Goal: Task Accomplishment & Management: Use online tool/utility

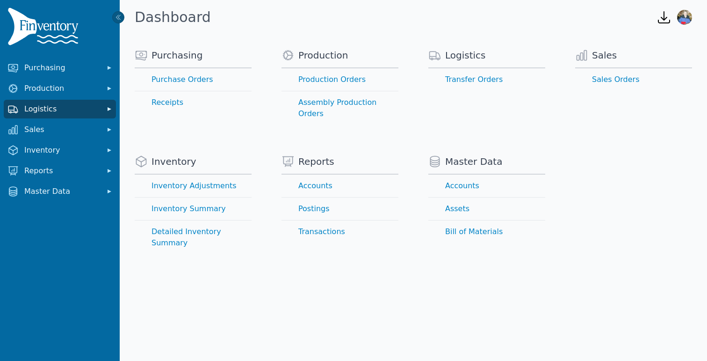
click at [53, 107] on span "Logistics" at bounding box center [61, 108] width 75 height 11
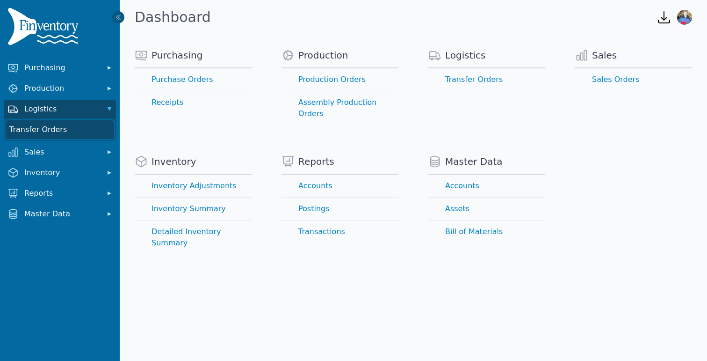
click at [53, 132] on link "Transfer Orders" at bounding box center [60, 129] width 109 height 19
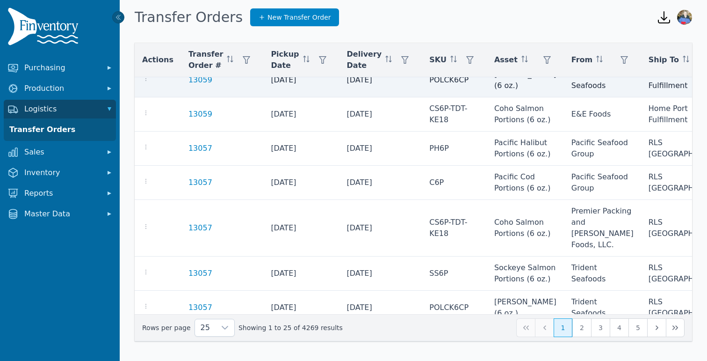
scroll to position [54, 0]
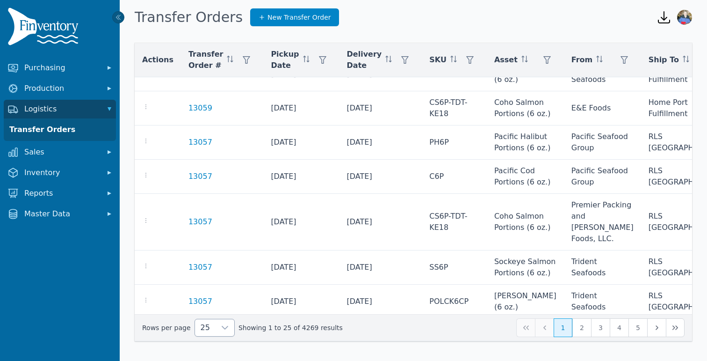
click at [221, 327] on icon at bounding box center [224, 327] width 7 height 7
click at [215, 305] on li "250" at bounding box center [210, 306] width 35 height 19
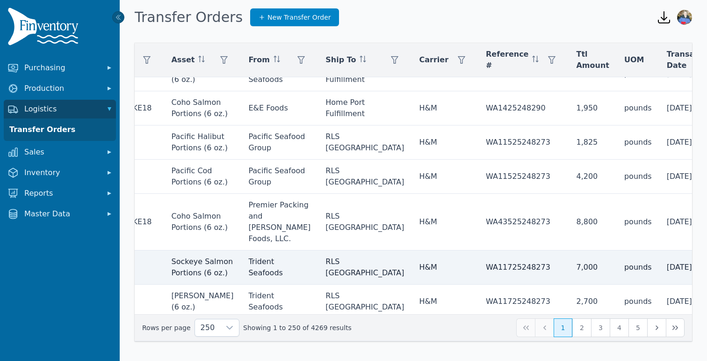
scroll to position [54, 371]
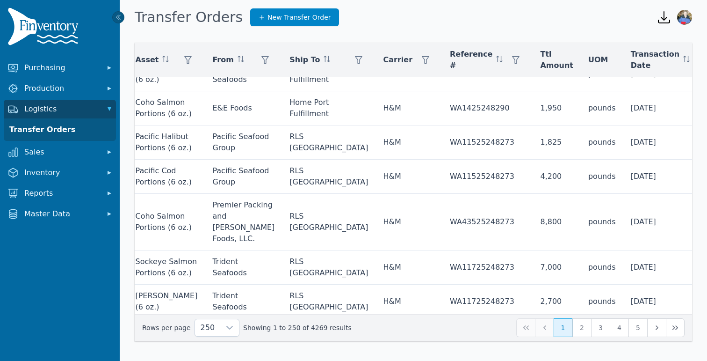
click at [666, 82] on icon at bounding box center [668, 84] width 7 height 7
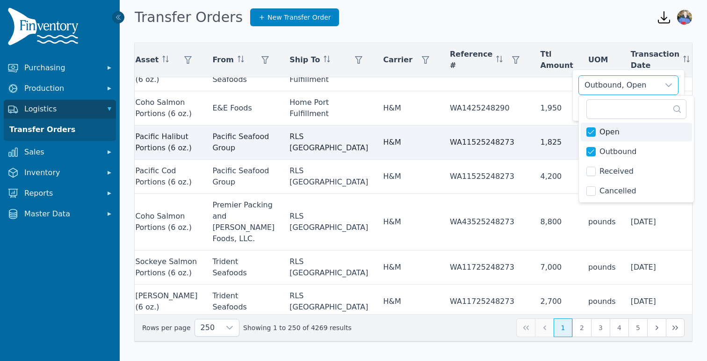
click at [624, 136] on td "9/8/2025" at bounding box center [672, 142] width 97 height 34
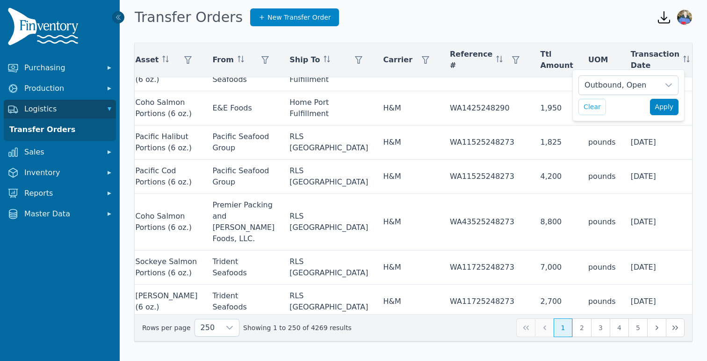
click at [666, 105] on span "Apply" at bounding box center [664, 107] width 19 height 10
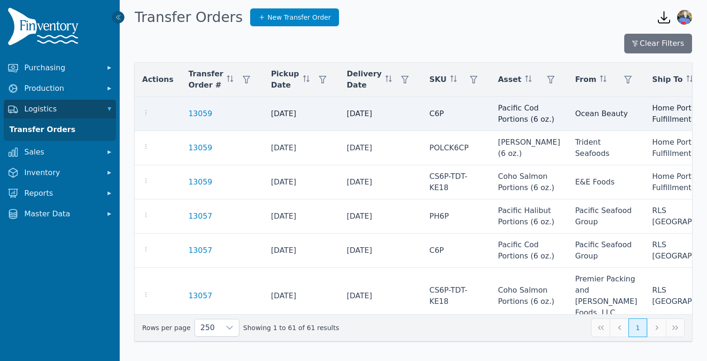
click at [146, 102] on td at bounding box center [158, 114] width 46 height 34
drag, startPoint x: 147, startPoint y: 112, endPoint x: 321, endPoint y: 125, distance: 174.5
click at [321, 125] on tr "13059 9/5/2025 9/9/2025 C6P Pacific Cod Portions (6 oz.) Ocean Beauty Home Port…" at bounding box center [646, 114] width 1023 height 34
click at [181, 109] on td "13059" at bounding box center [222, 114] width 82 height 34
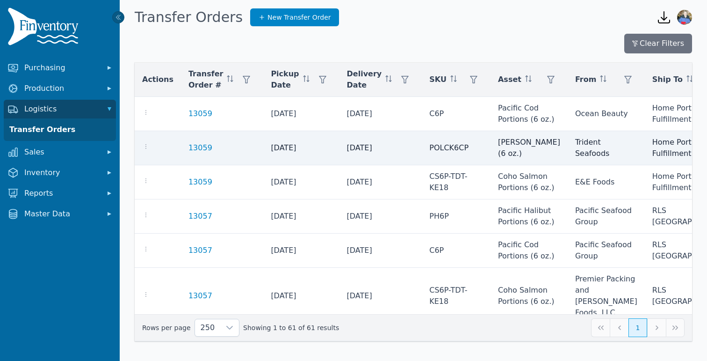
click at [168, 133] on td at bounding box center [158, 148] width 46 height 34
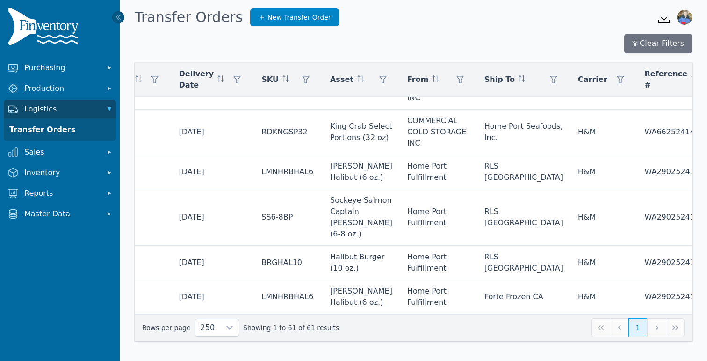
scroll to position [2236, 362]
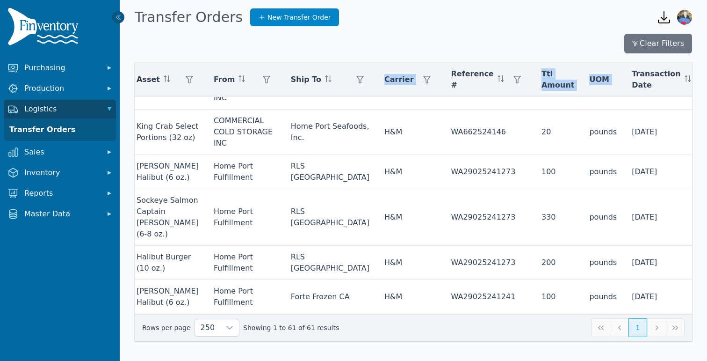
drag, startPoint x: 170, startPoint y: 109, endPoint x: 707, endPoint y: 305, distance: 571.3
click at [707, 305] on div "Clear Filters Actions Transfer Order # Pickup Date Delivery Date SKU Asset From…" at bounding box center [413, 187] width 587 height 307
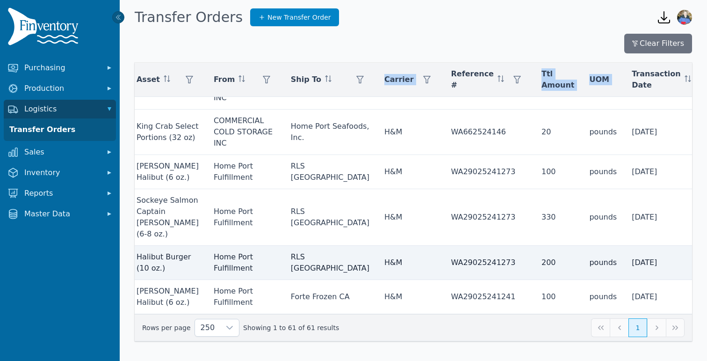
copy table "Actions Transfer Order # Pickup Date Delivery Date SKU Asset From Ship To Carri…"
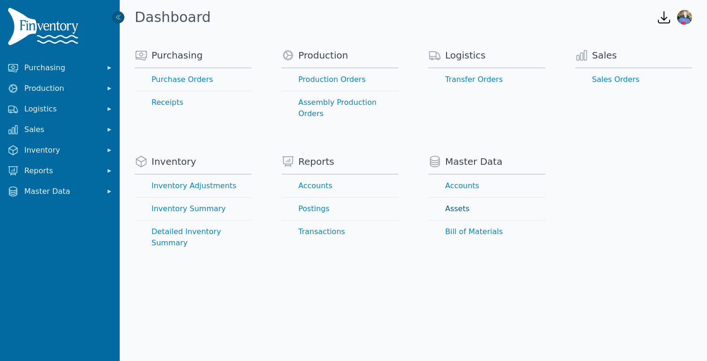
click at [460, 201] on link "Assets" at bounding box center [486, 208] width 117 height 22
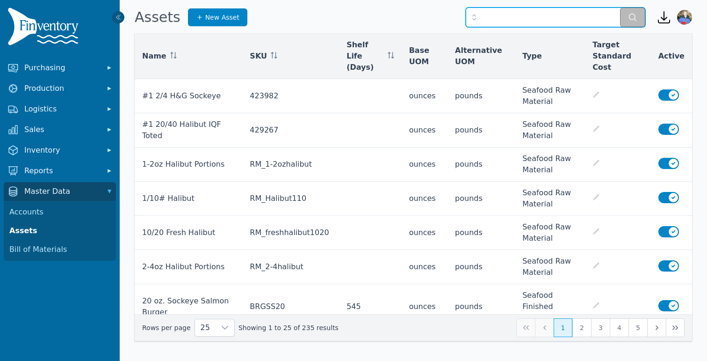
click at [485, 19] on input "text" at bounding box center [556, 17] width 180 height 20
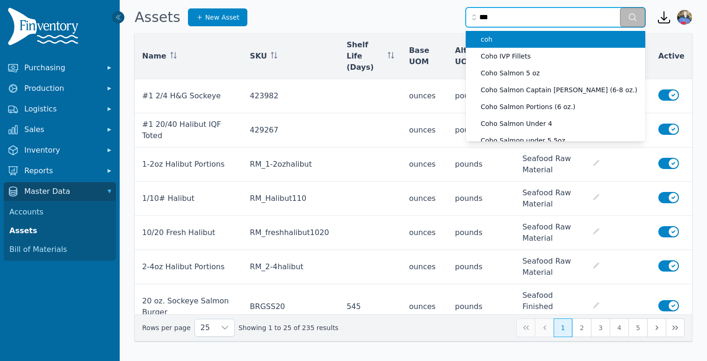
type input "****"
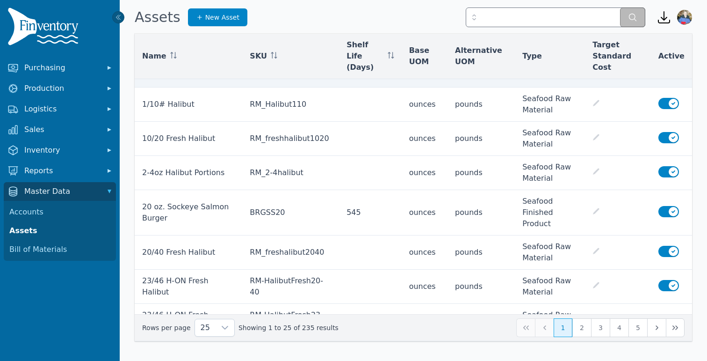
scroll to position [97, 0]
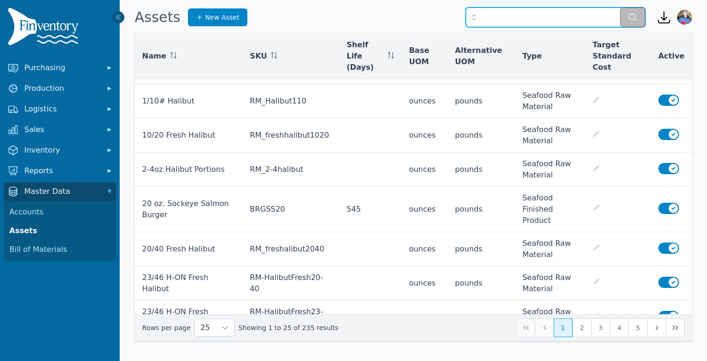
click at [489, 17] on input "text" at bounding box center [556, 17] width 180 height 20
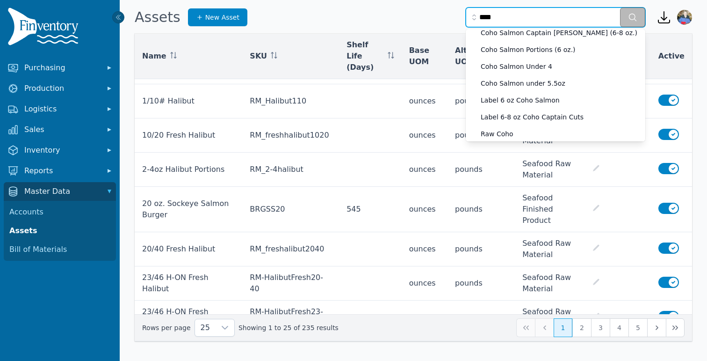
scroll to position [60, 0]
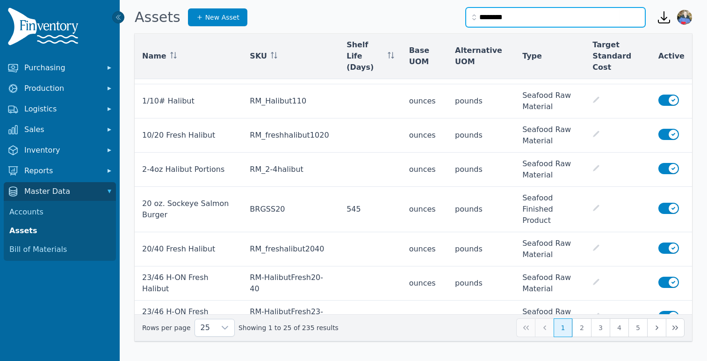
type input "********"
click at [620, 7] on button "submit" at bounding box center [632, 17] width 25 height 20
